Goal: Task Accomplishment & Management: Manage account settings

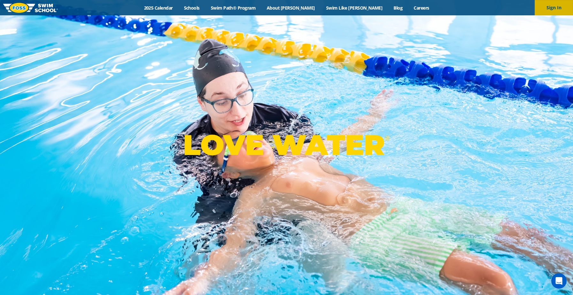
click at [539, 13] on button "Sign In" at bounding box center [554, 7] width 38 height 15
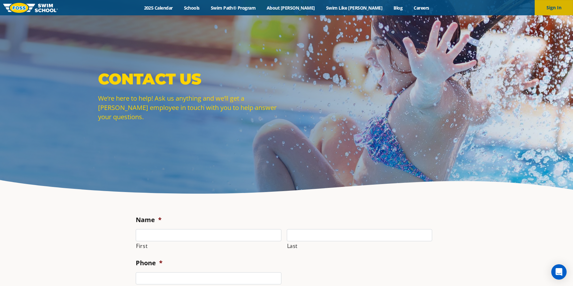
click at [554, 6] on button "Sign In" at bounding box center [554, 7] width 38 height 15
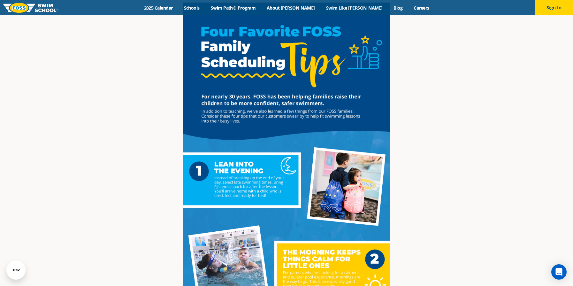
scroll to position [412, 0]
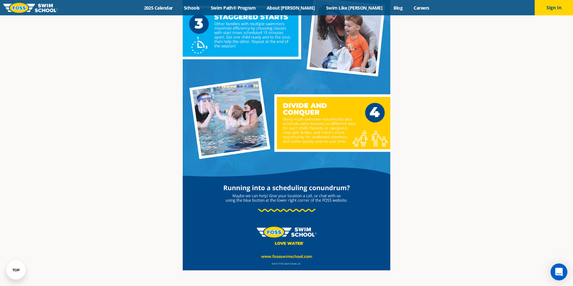
click at [560, 270] on icon "Open Intercom Messenger" at bounding box center [559, 272] width 7 height 8
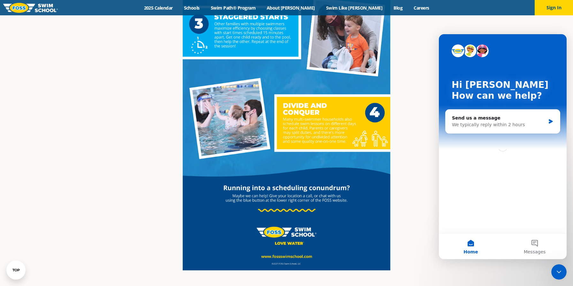
scroll to position [0, 0]
click at [534, 245] on button "Messages" at bounding box center [535, 247] width 64 height 26
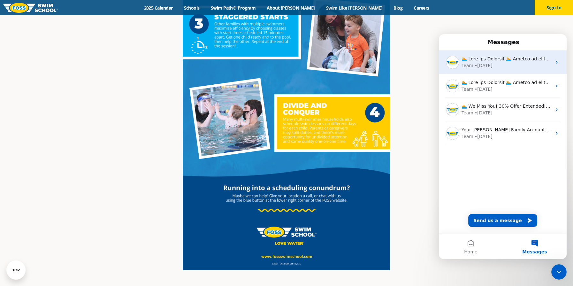
click at [502, 62] on div "Intercom messenger" at bounding box center [507, 59] width 90 height 7
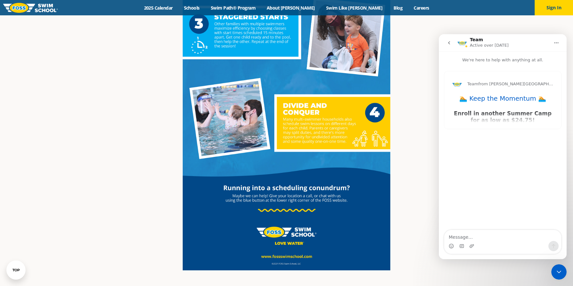
scroll to position [362, 0]
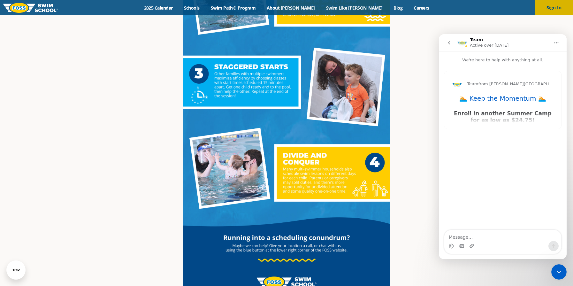
click at [552, 9] on button "Sign In" at bounding box center [554, 7] width 38 height 15
